Goal: Submit feedback/report problem

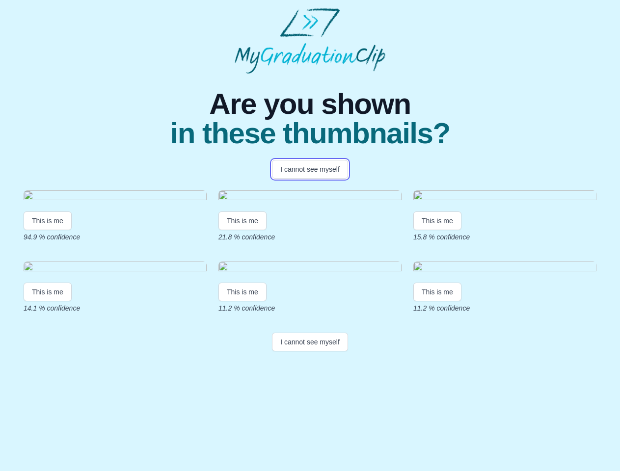
click at [310, 169] on button "I cannot see myself" at bounding box center [310, 169] width 76 height 19
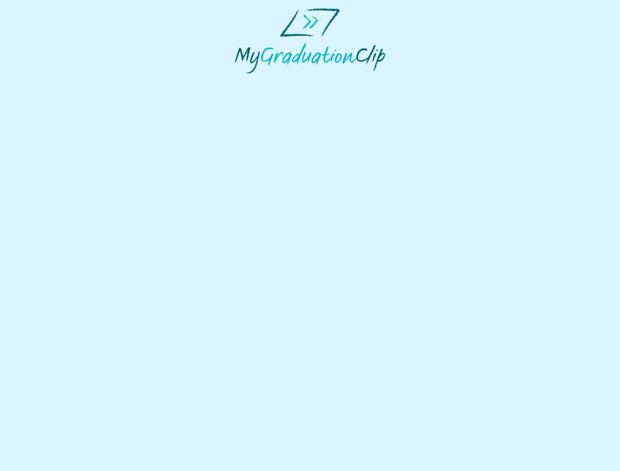
click at [48, 81] on html at bounding box center [310, 40] width 620 height 81
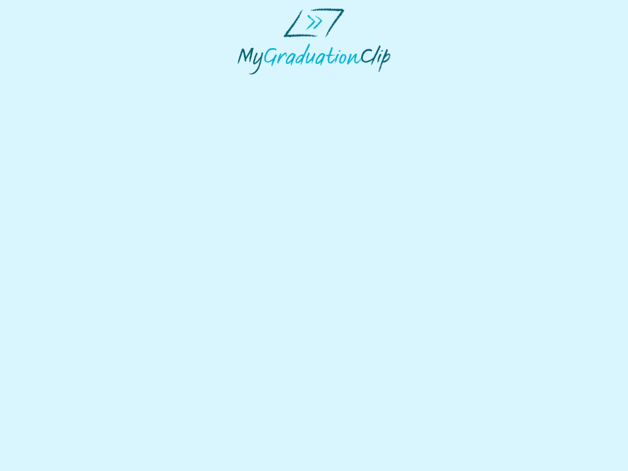
click at [244, 82] on html at bounding box center [314, 41] width 628 height 82
click at [440, 82] on html at bounding box center [314, 41] width 628 height 82
click at [48, 82] on html at bounding box center [314, 41] width 628 height 82
click at [244, 82] on html at bounding box center [314, 41] width 628 height 82
click at [440, 82] on html at bounding box center [314, 41] width 628 height 82
